Goal: Information Seeking & Learning: Learn about a topic

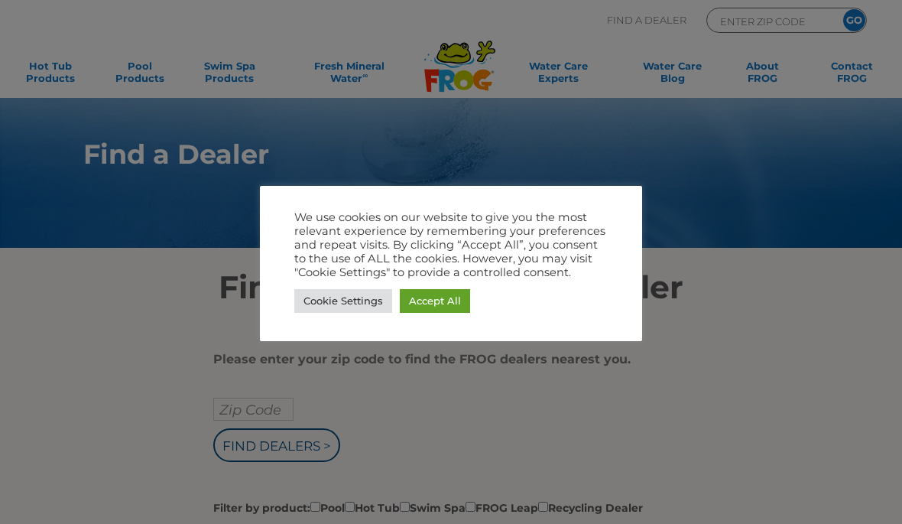
click at [449, 306] on link "Accept All" at bounding box center [435, 301] width 70 height 24
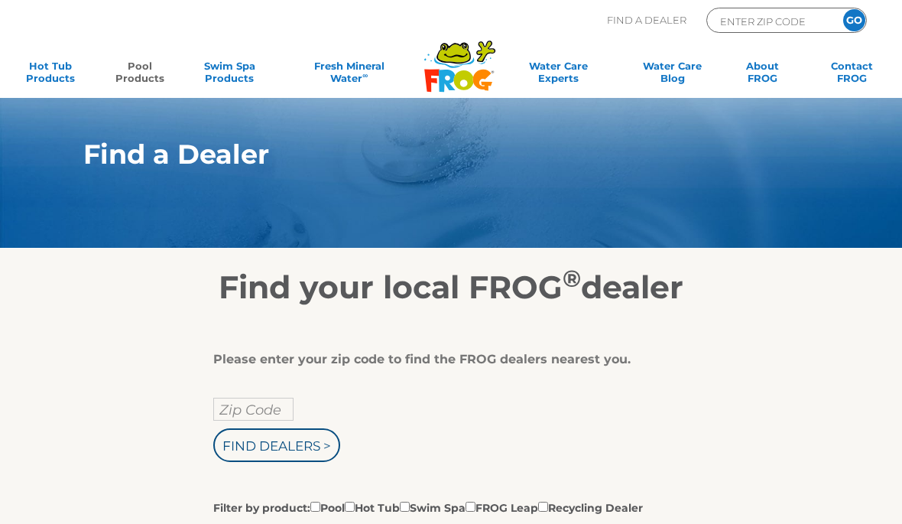
click at [157, 78] on link "Pool Products" at bounding box center [140, 75] width 70 height 31
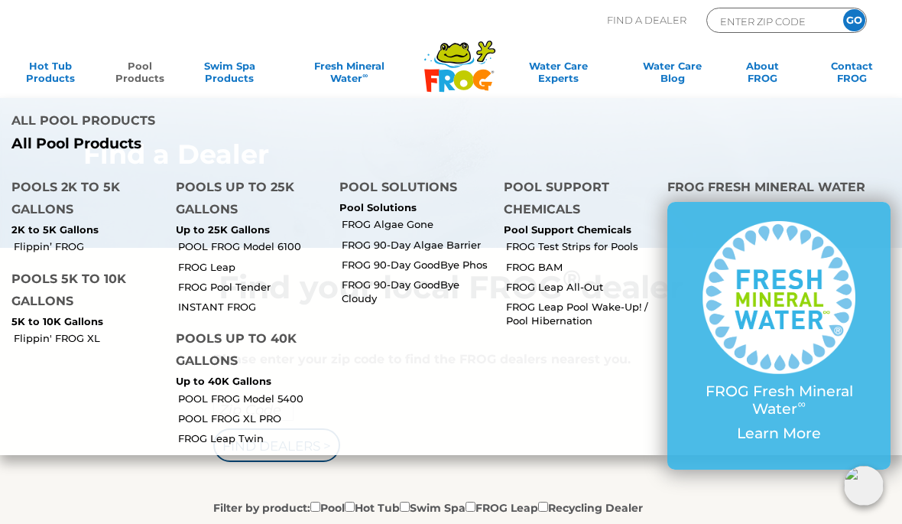
click at [225, 280] on link "FROG Pool Tender" at bounding box center [253, 287] width 151 height 14
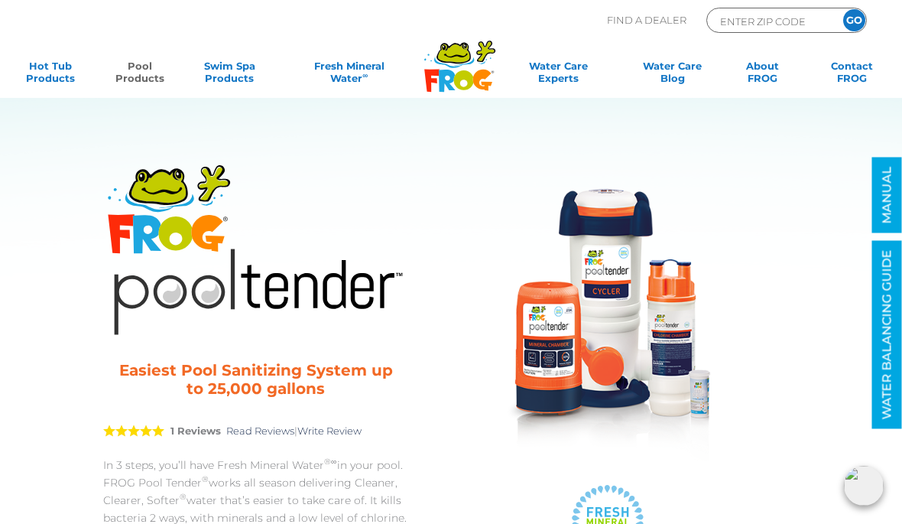
click at [140, 78] on link "Pool Products" at bounding box center [140, 75] width 70 height 31
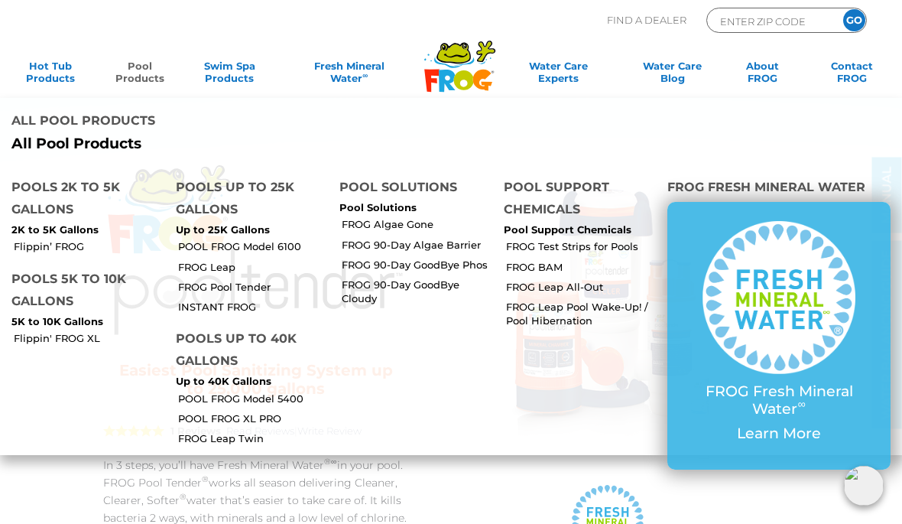
click at [216, 239] on link "POOL FROG Model 6100" at bounding box center [253, 246] width 151 height 14
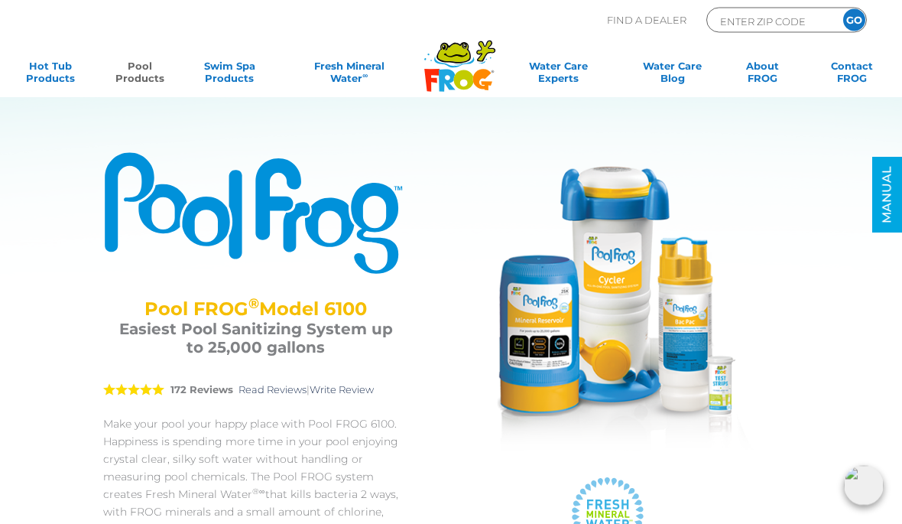
scroll to position [8, 0]
click at [136, 77] on link "Pool Products" at bounding box center [140, 75] width 70 height 31
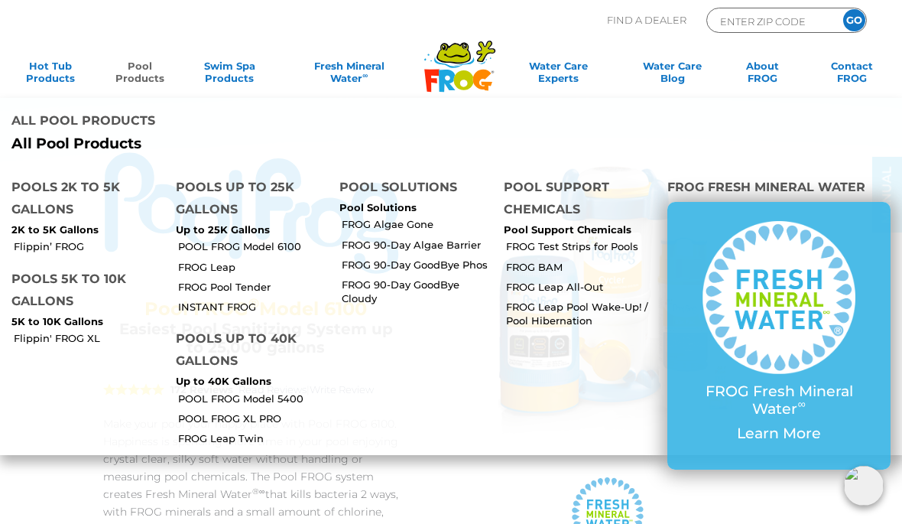
click at [200, 260] on link "FROG Leap" at bounding box center [253, 267] width 151 height 14
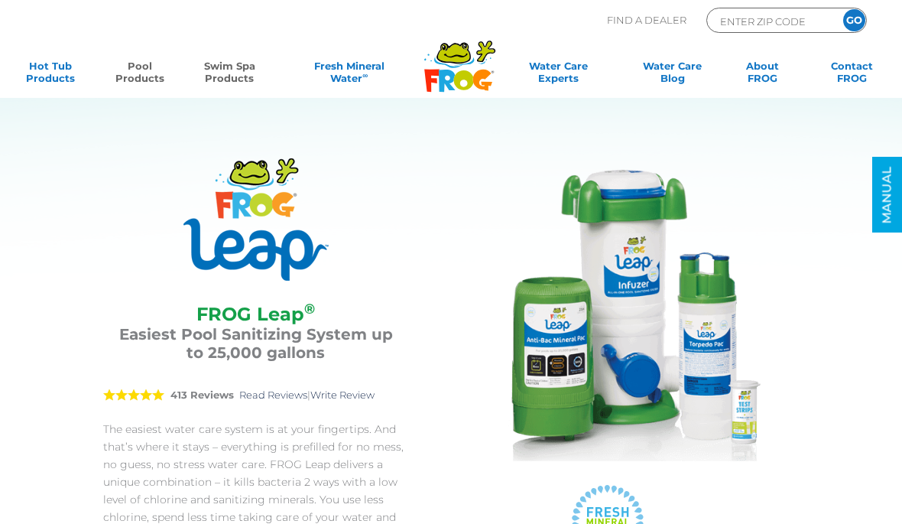
click at [217, 78] on link "Swim Spa Products" at bounding box center [230, 75] width 70 height 31
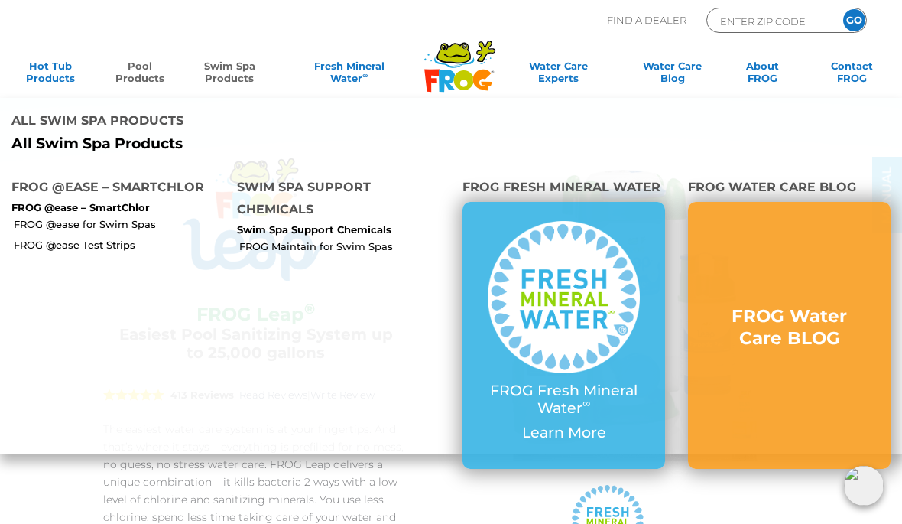
click at [129, 79] on link "Pool Products" at bounding box center [140, 75] width 70 height 31
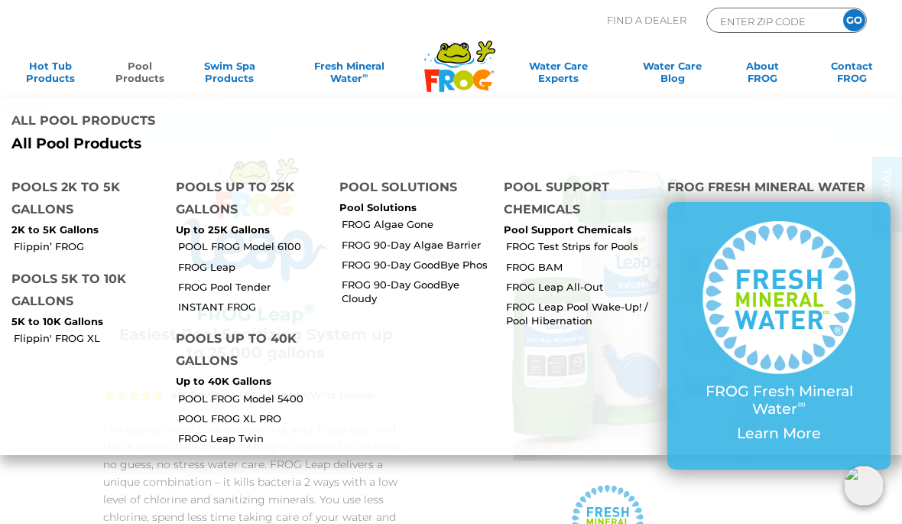
click at [209, 300] on link "INSTANT FROG" at bounding box center [253, 307] width 151 height 14
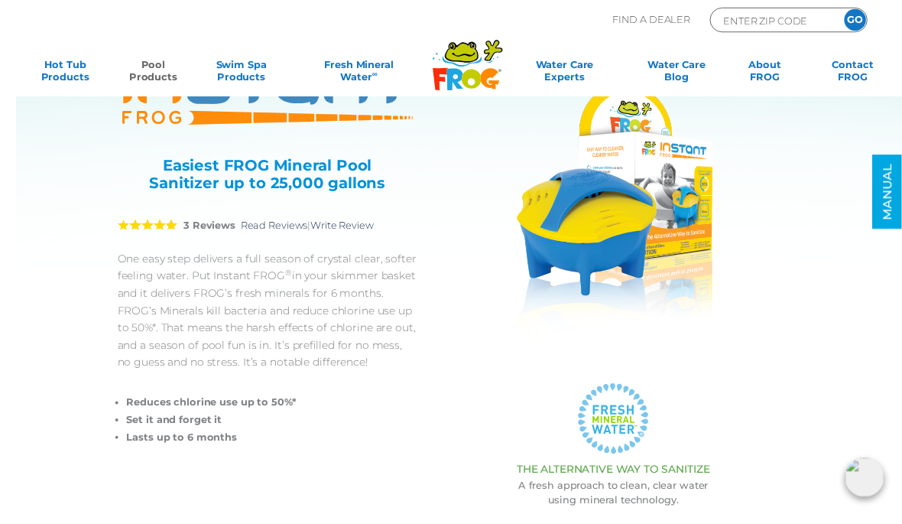
scroll to position [105, 0]
